Goal: Information Seeking & Learning: Compare options

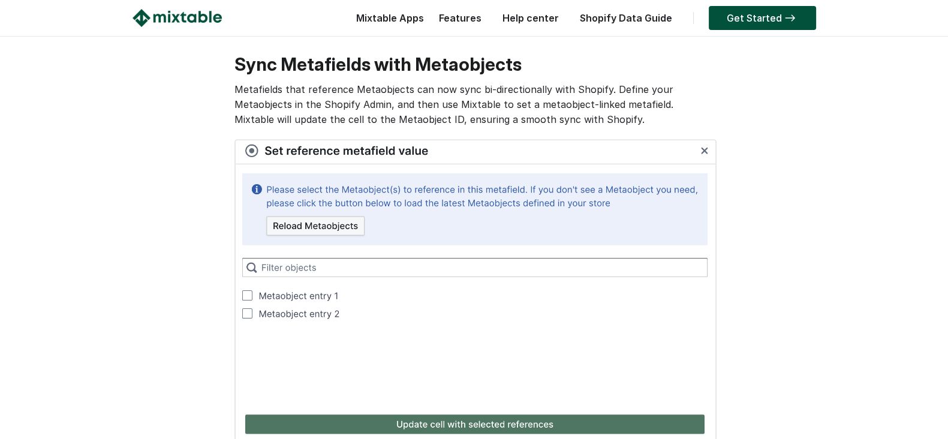
scroll to position [750, 0]
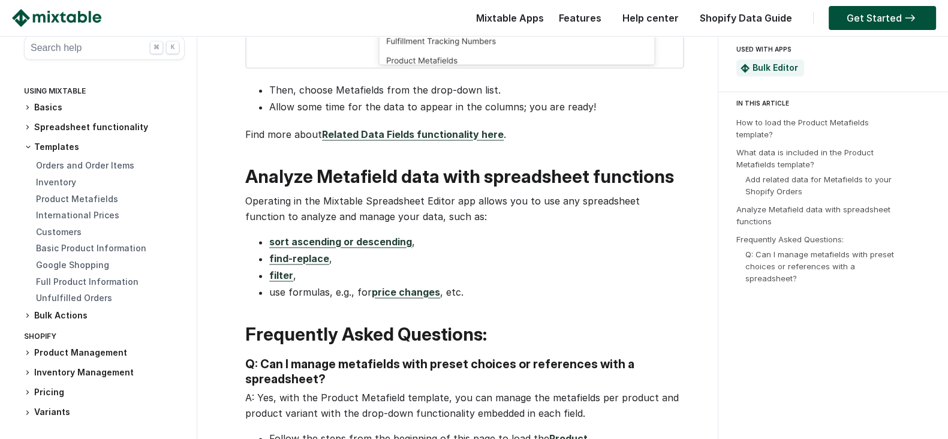
scroll to position [2291, 0]
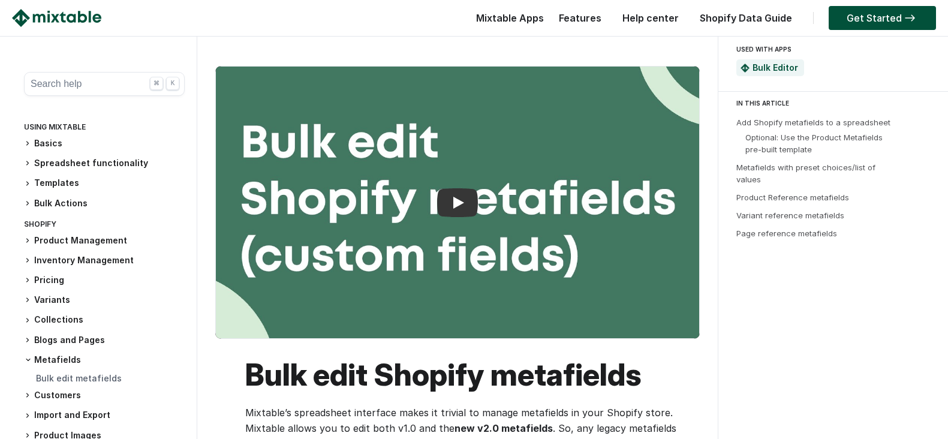
scroll to position [225, 0]
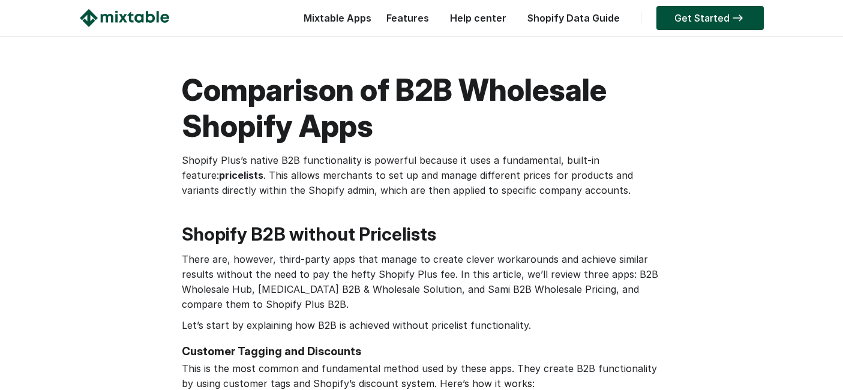
scroll to position [3399, 0]
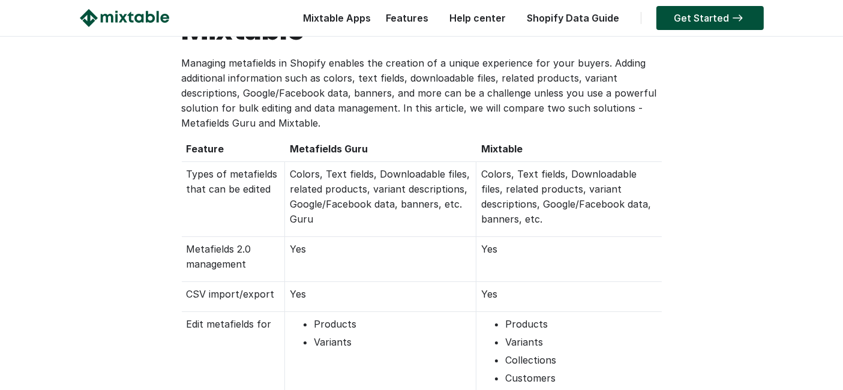
scroll to position [67, 0]
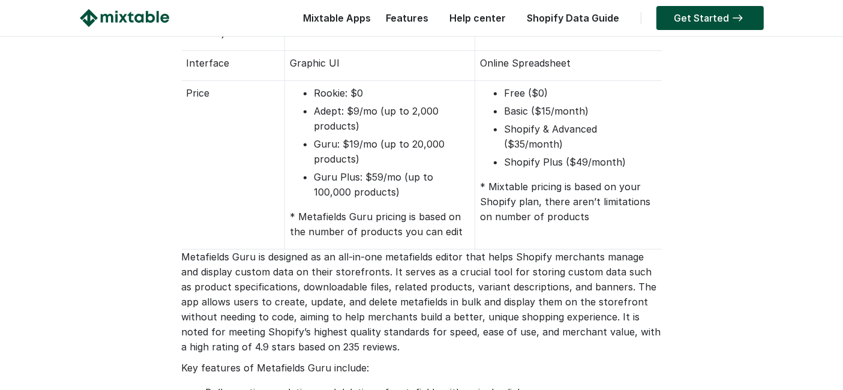
scroll to position [866, 0]
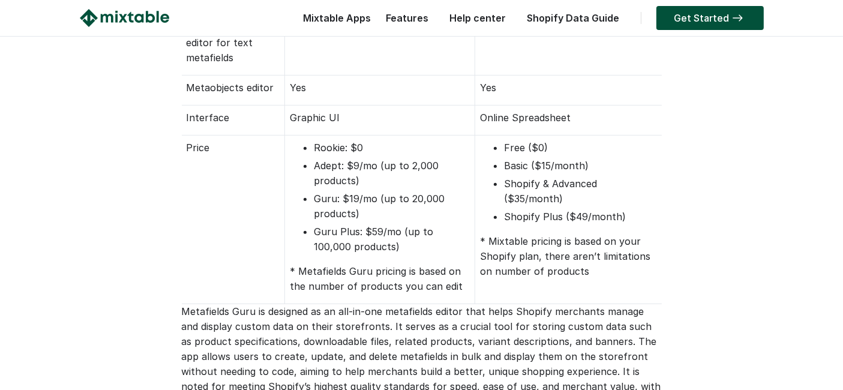
scroll to position [666, 0]
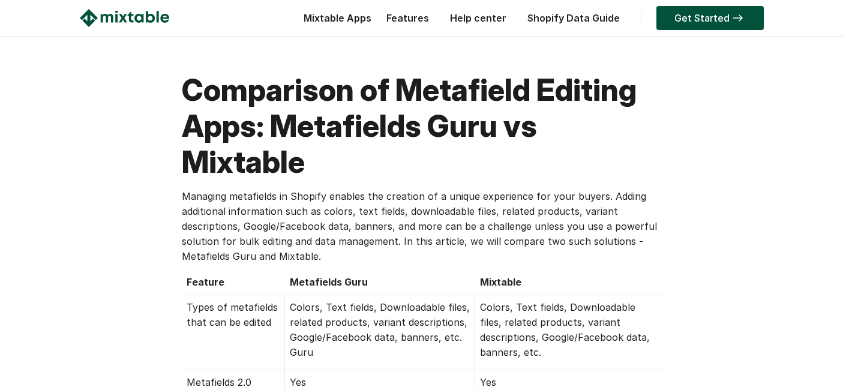
scroll to position [660, 0]
